Goal: Find specific fact: Find specific fact

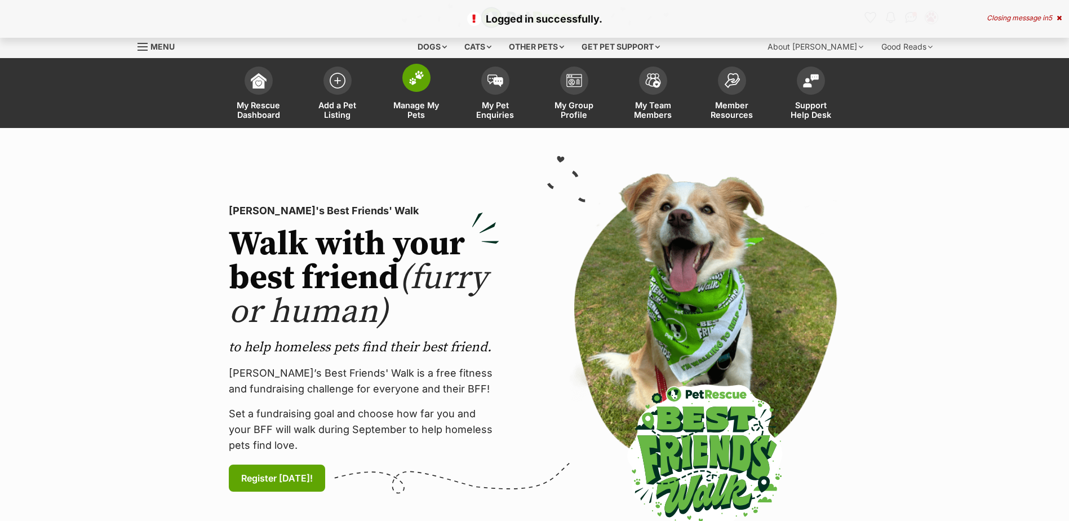
click at [420, 90] on span at bounding box center [416, 78] width 28 height 28
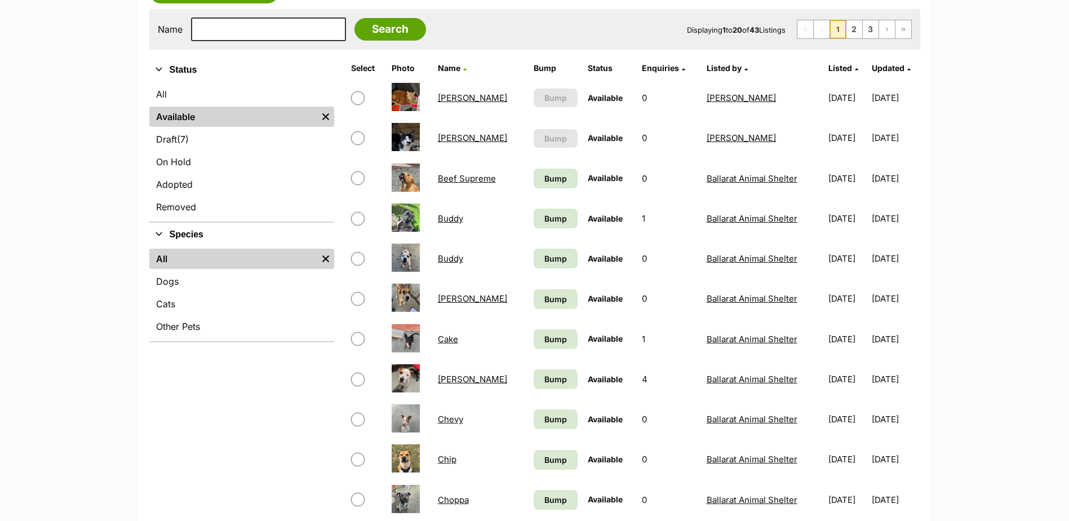
scroll to position [282, 0]
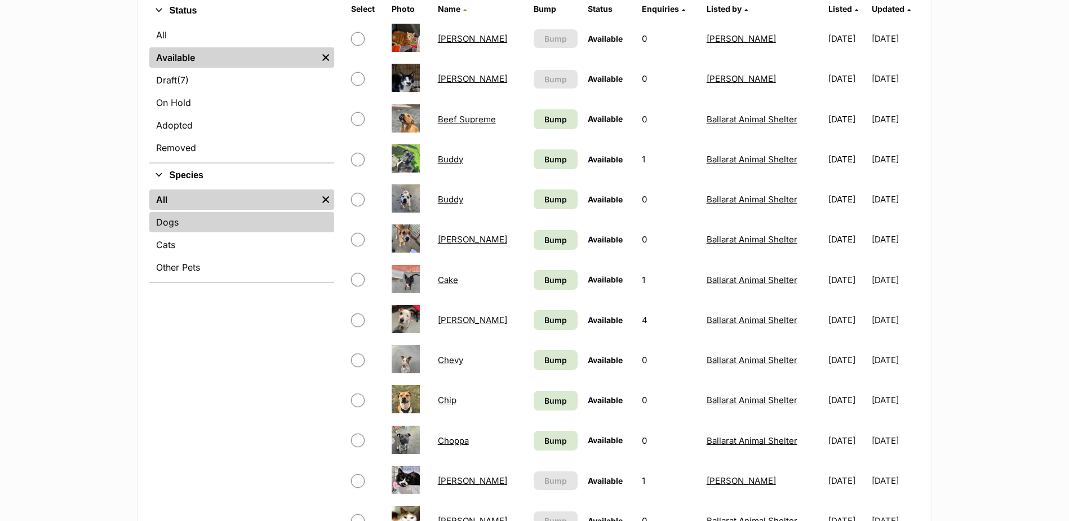
click at [167, 217] on link "Dogs" at bounding box center [241, 222] width 185 height 20
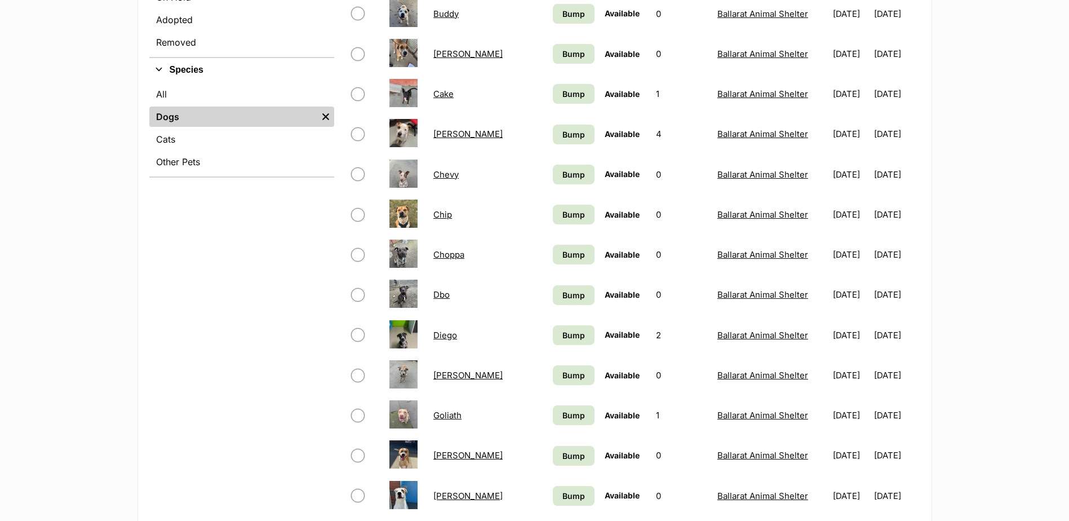
scroll to position [394, 0]
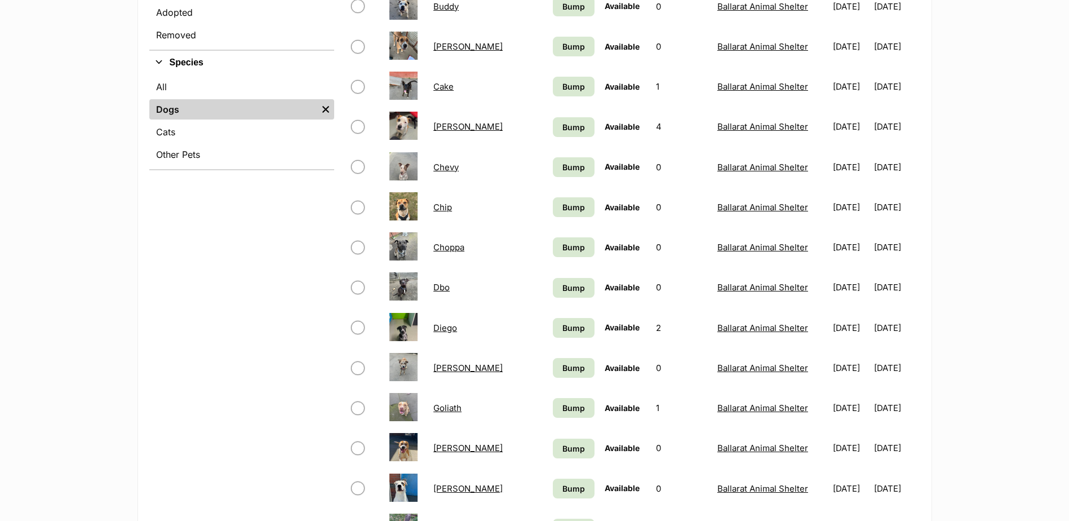
click at [441, 326] on link "Diego" at bounding box center [445, 327] width 24 height 11
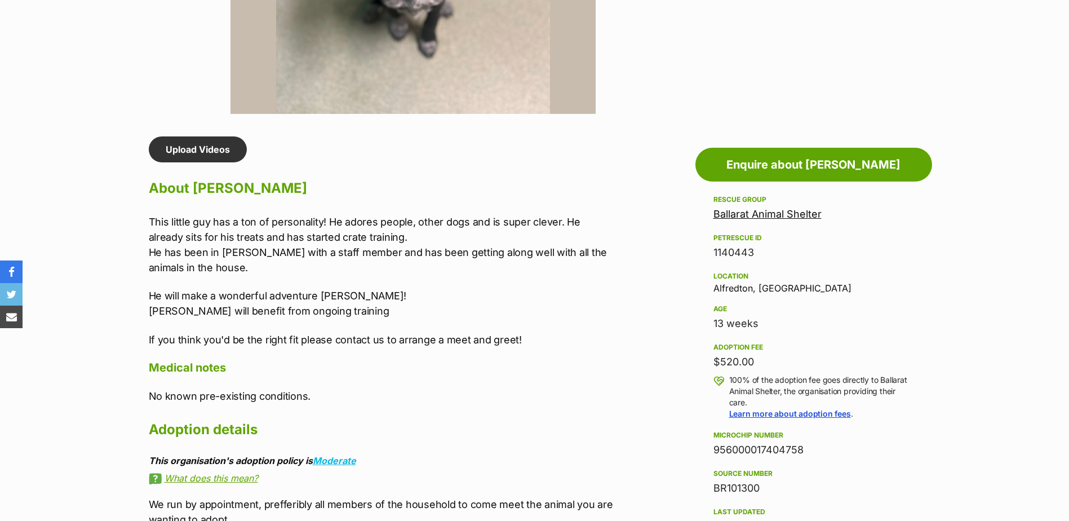
scroll to position [958, 0]
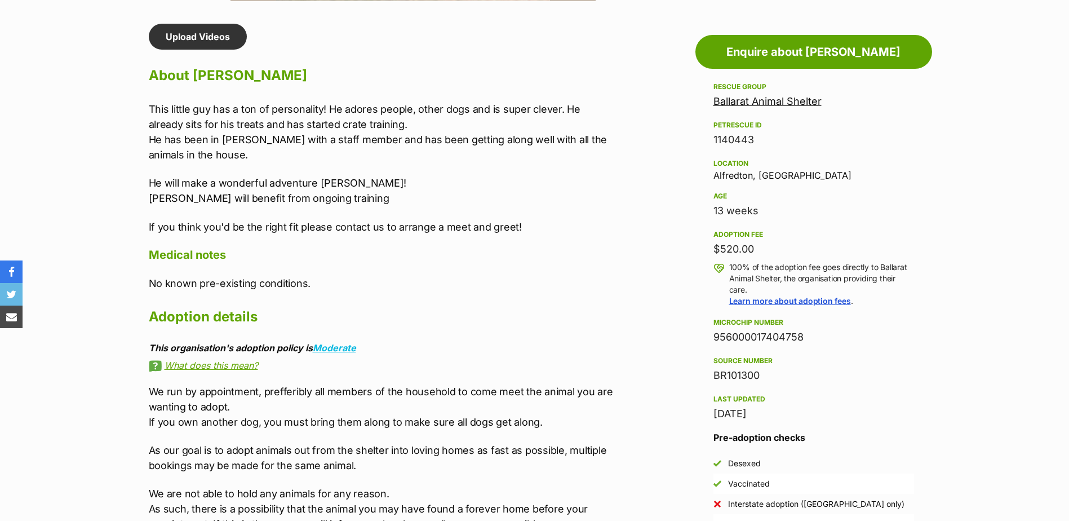
drag, startPoint x: 807, startPoint y: 337, endPoint x: 708, endPoint y: 335, distance: 99.2
click at [708, 335] on aside "Rescue group Ballarat Animal Shelter PetRescue ID 1140443 Location Alfredton, V…" at bounding box center [813, 307] width 237 height 454
copy div "956000017404758"
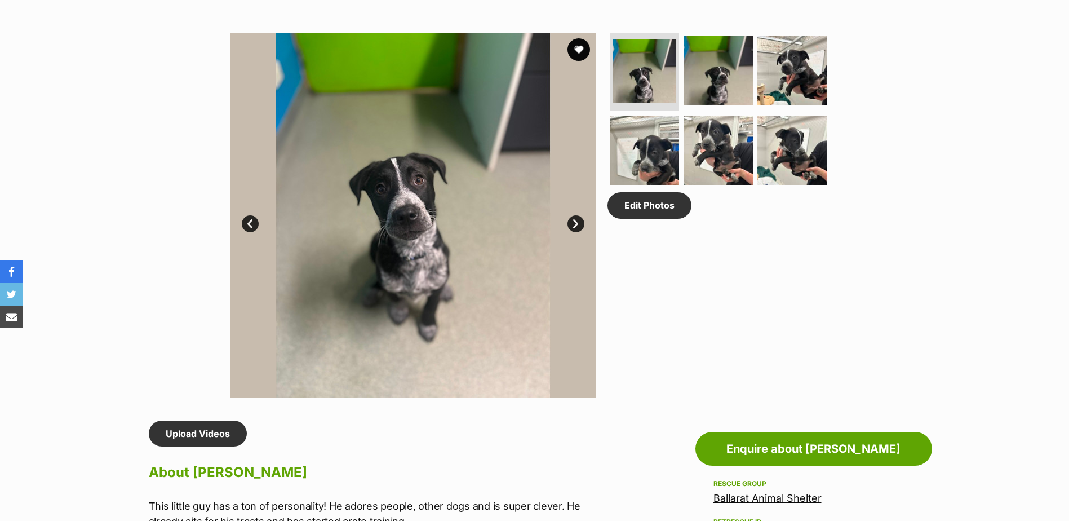
scroll to position [507, 0]
